Goal: Navigation & Orientation: Find specific page/section

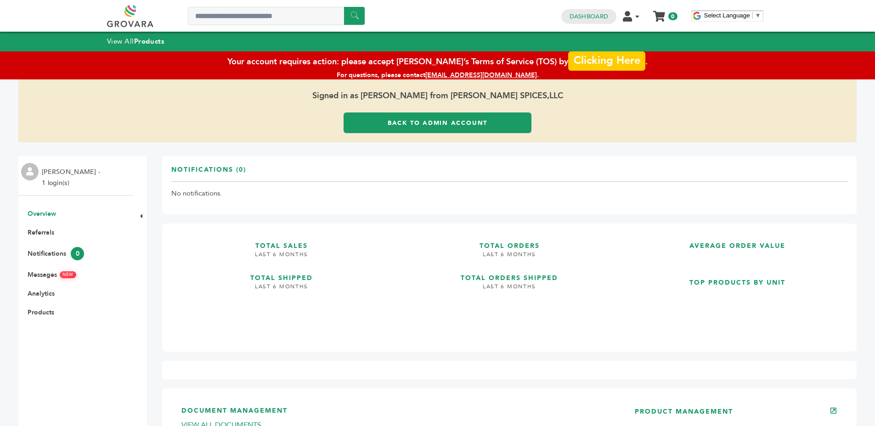
click at [581, 58] on link "Clicking Here" at bounding box center [606, 58] width 77 height 19
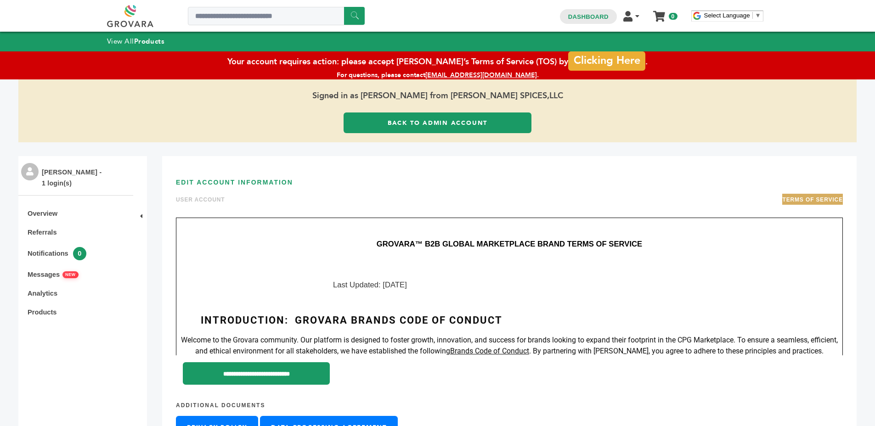
click at [464, 119] on link "Back to Admin Account" at bounding box center [438, 123] width 188 height 21
